Goal: Transaction & Acquisition: Purchase product/service

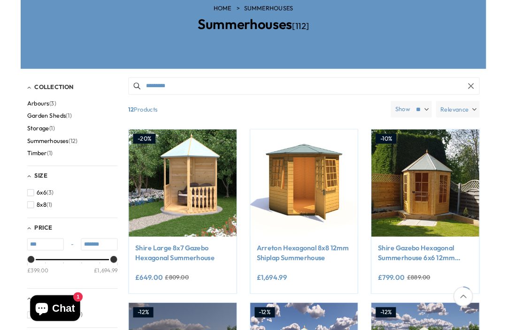
scroll to position [125, 0]
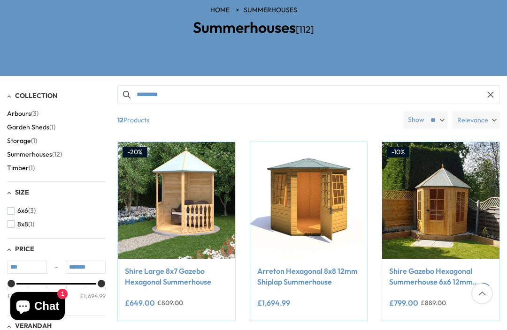
type input "*******"
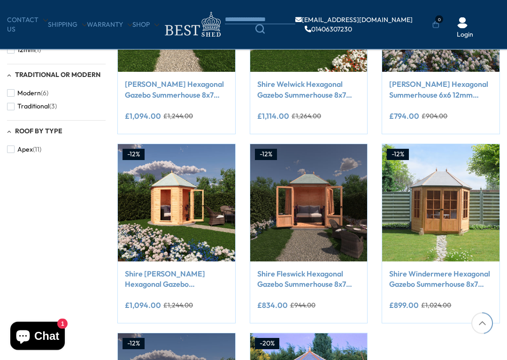
scroll to position [480, 0]
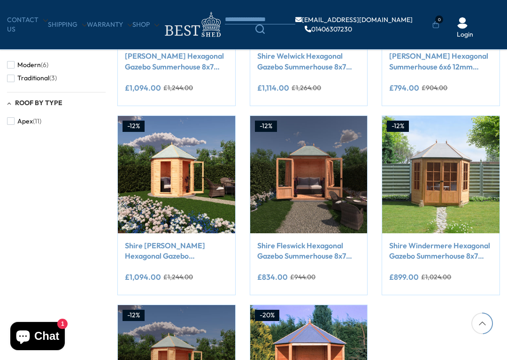
click at [91, 255] on div "Filter By Filter By Clear All Price £399.00 - £1,579.03 Collection Arbours (3) …" at bounding box center [253, 91] width 507 height 840
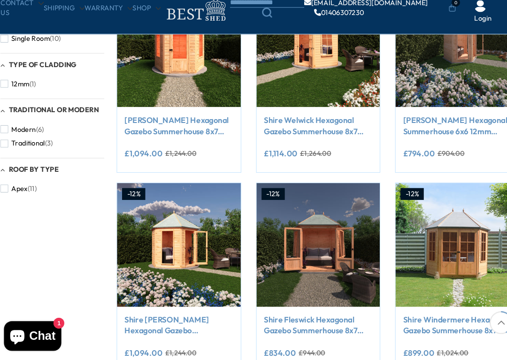
scroll to position [422, 0]
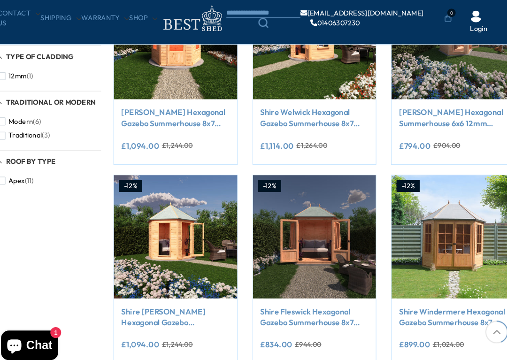
click at [281, 206] on img at bounding box center [308, 232] width 117 height 117
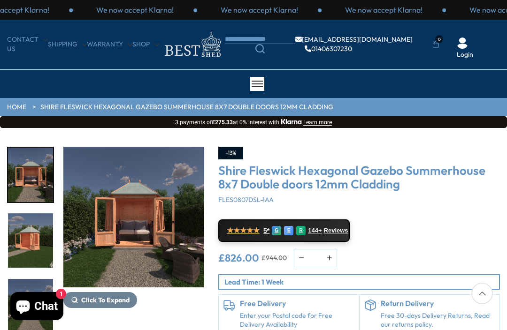
click at [104, 249] on img "1 / 9" at bounding box center [133, 217] width 141 height 141
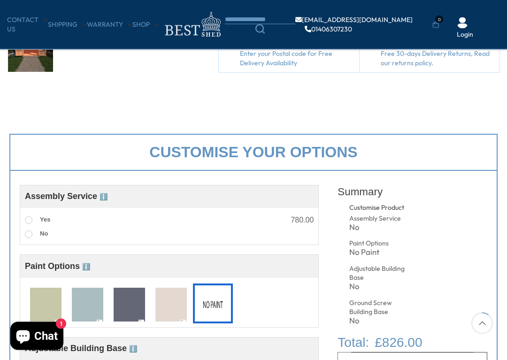
scroll to position [215, 0]
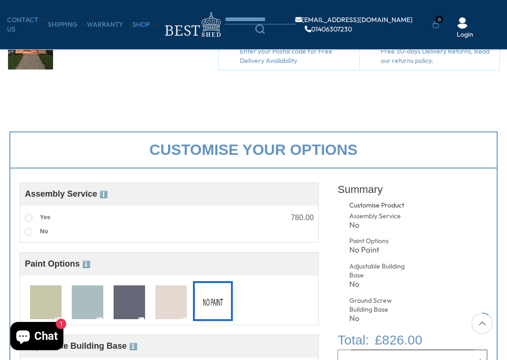
click at [78, 304] on img at bounding box center [87, 302] width 31 height 35
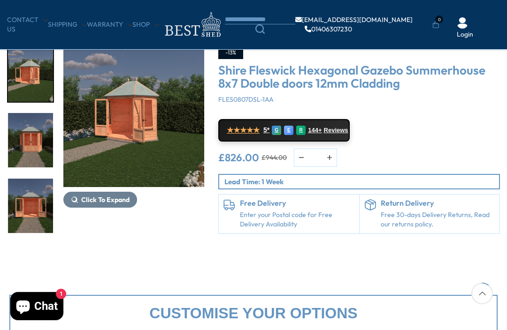
scroll to position [0, 0]
